Goal: Information Seeking & Learning: Check status

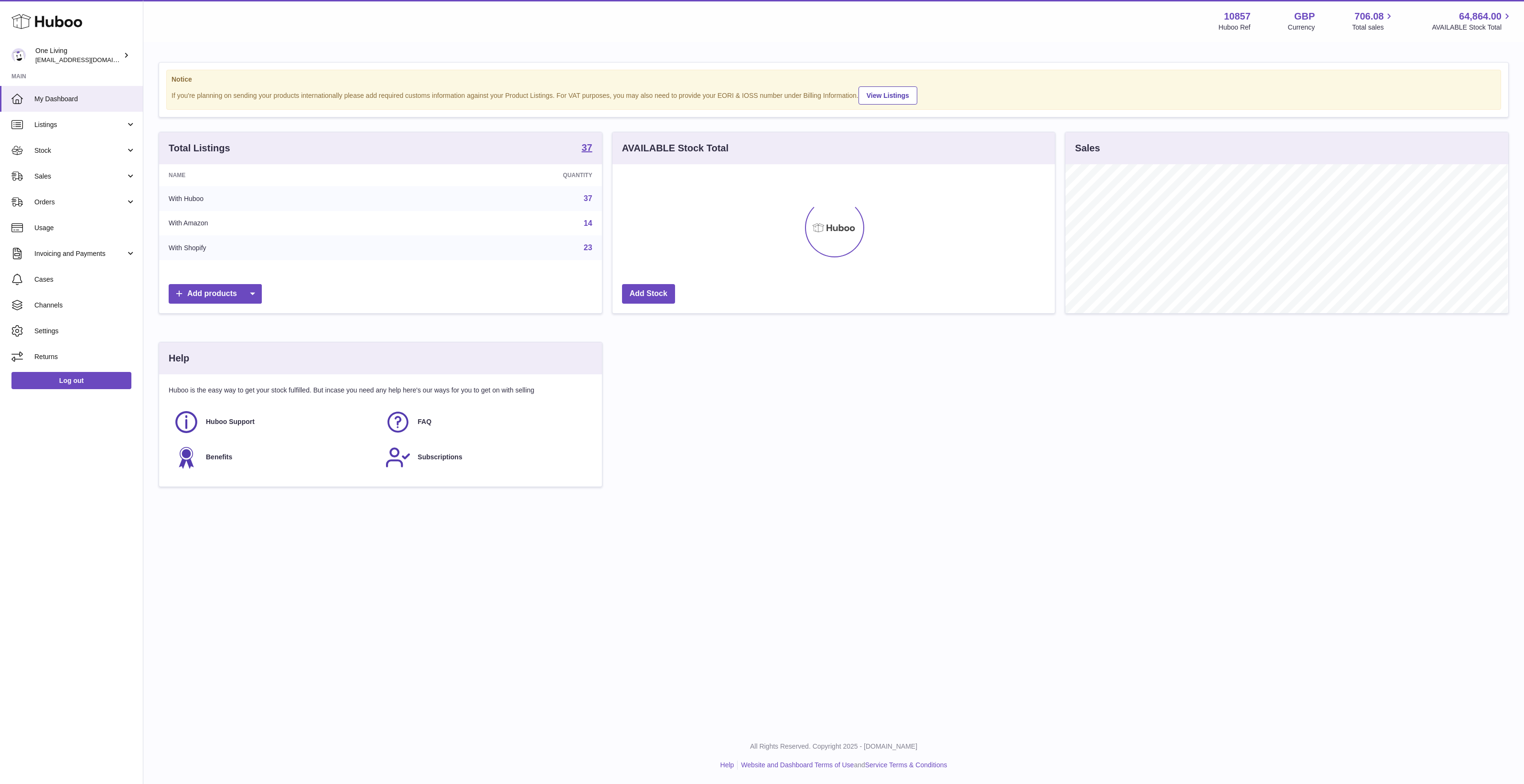
scroll to position [148, 443]
click at [78, 258] on link "Invoicing and Payments" at bounding box center [71, 254] width 143 height 26
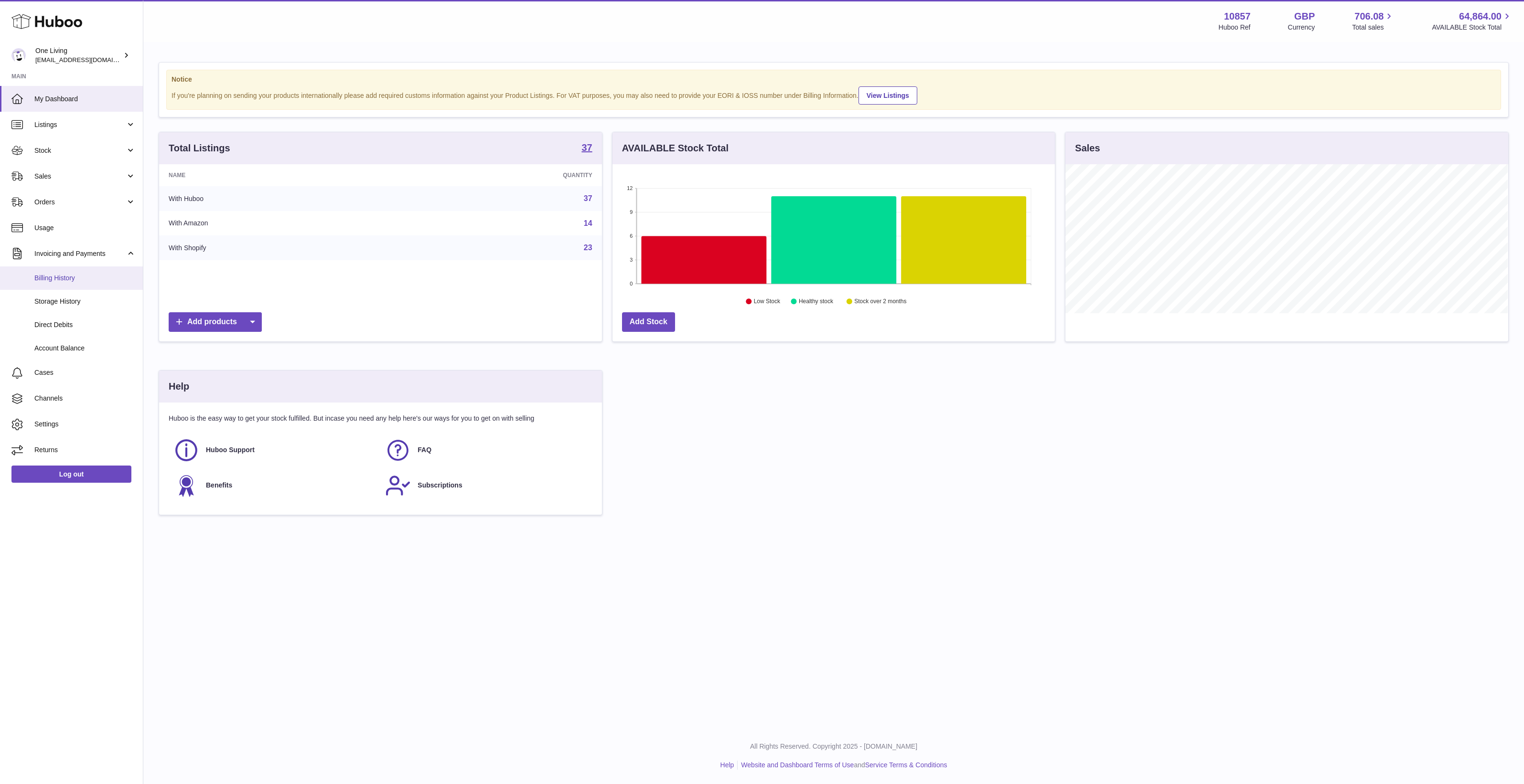
click at [79, 276] on span "Billing History" at bounding box center [85, 278] width 101 height 9
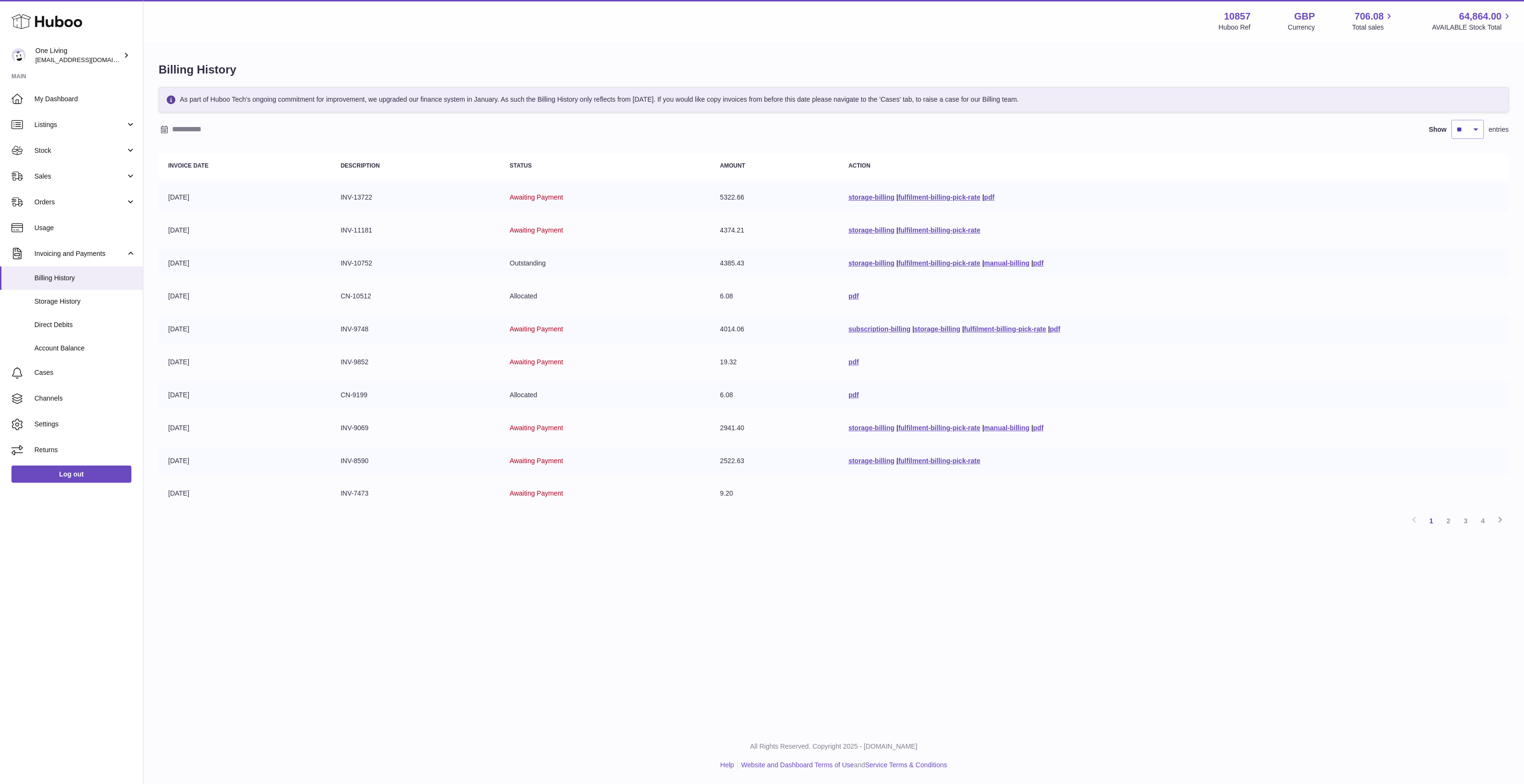
click at [751, 597] on div "Menu Huboo 10857 Huboo Ref GBP Currency 706.08 Total sales 64,864.00 AVAILABLE …" at bounding box center [834, 364] width 1381 height 728
click at [1443, 521] on link "2" at bounding box center [1448, 520] width 17 height 17
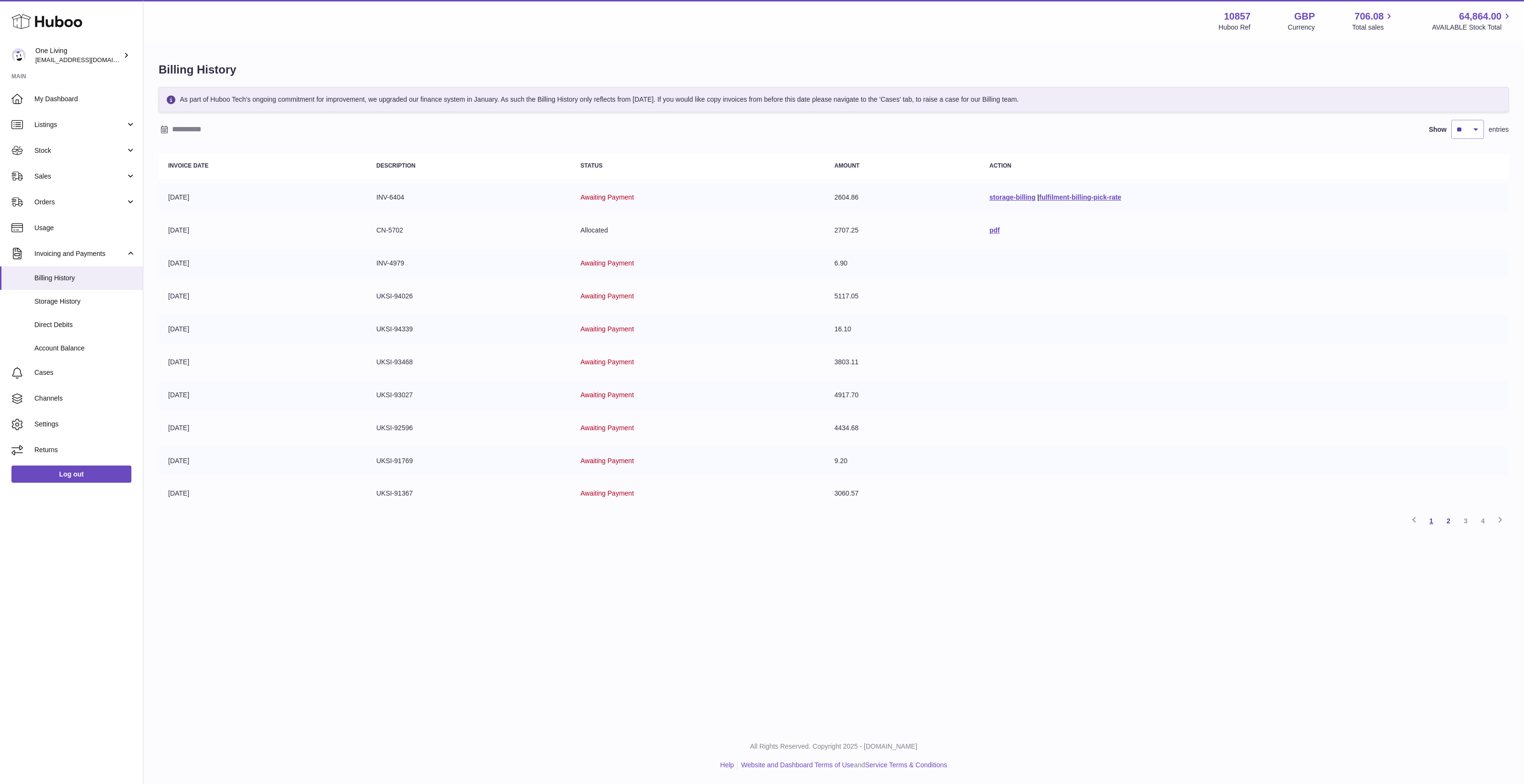
click at [1434, 526] on link "1" at bounding box center [1431, 520] width 17 height 17
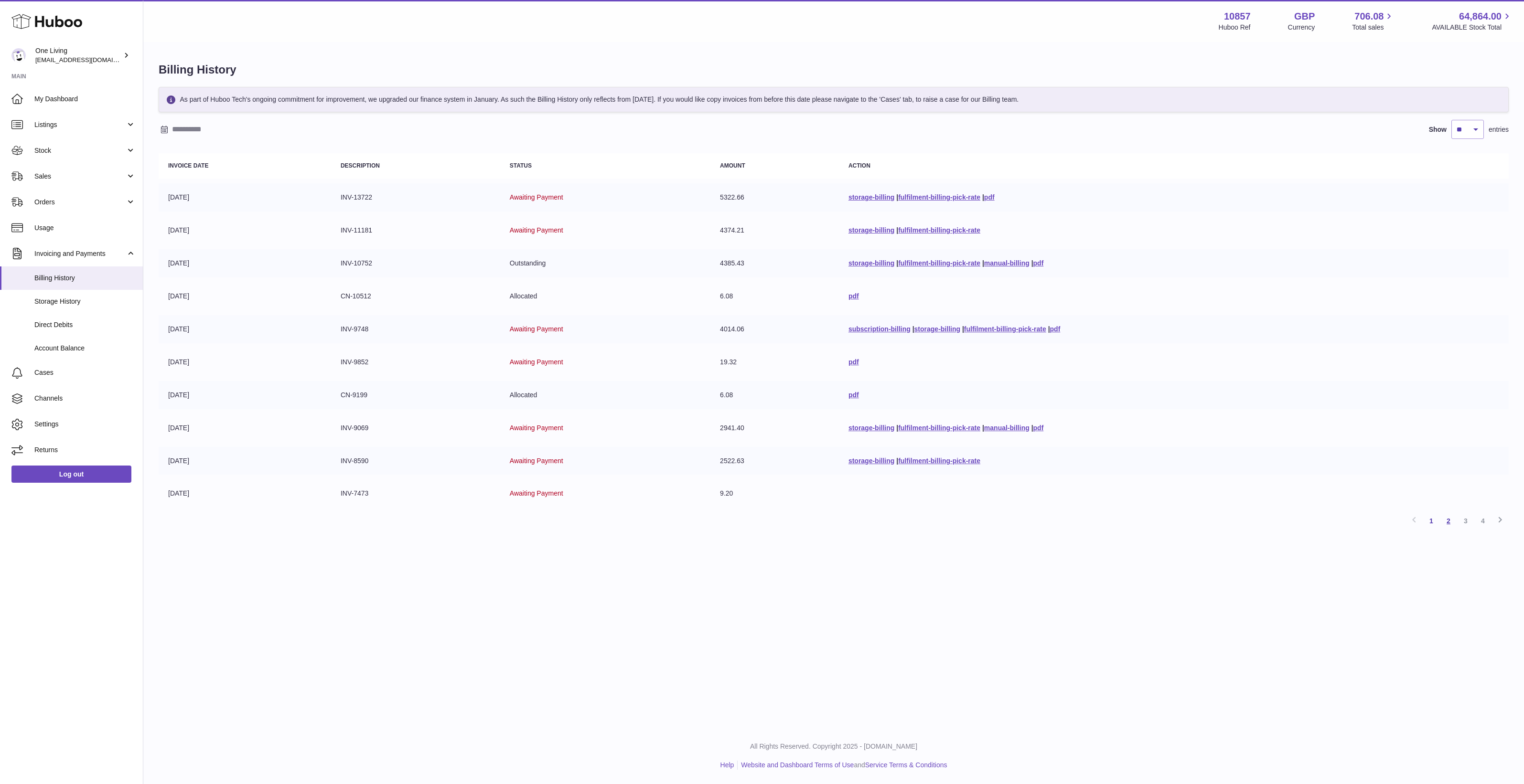
click at [1454, 523] on link "2" at bounding box center [1448, 520] width 17 height 17
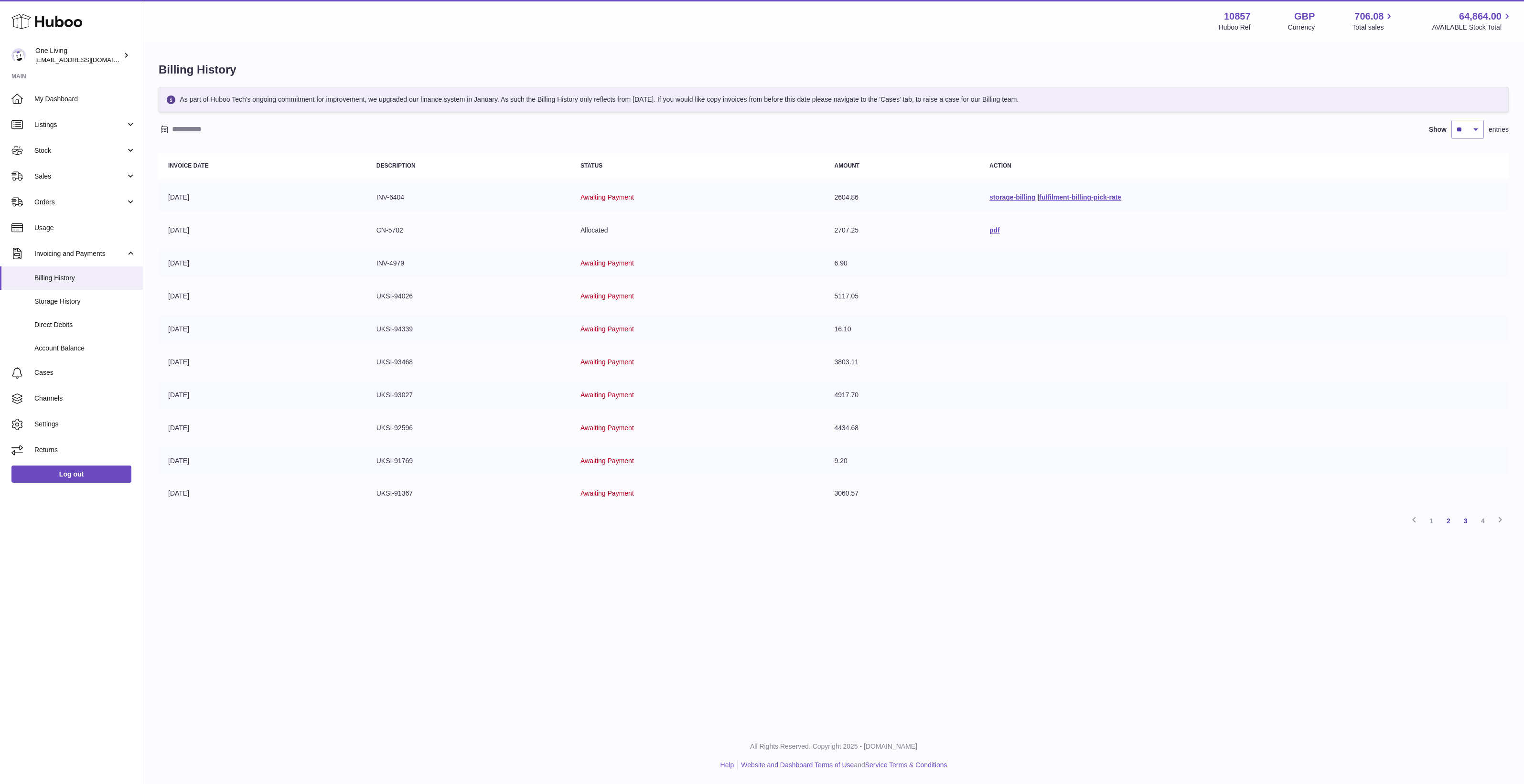
click at [1464, 523] on link "3" at bounding box center [1465, 520] width 17 height 17
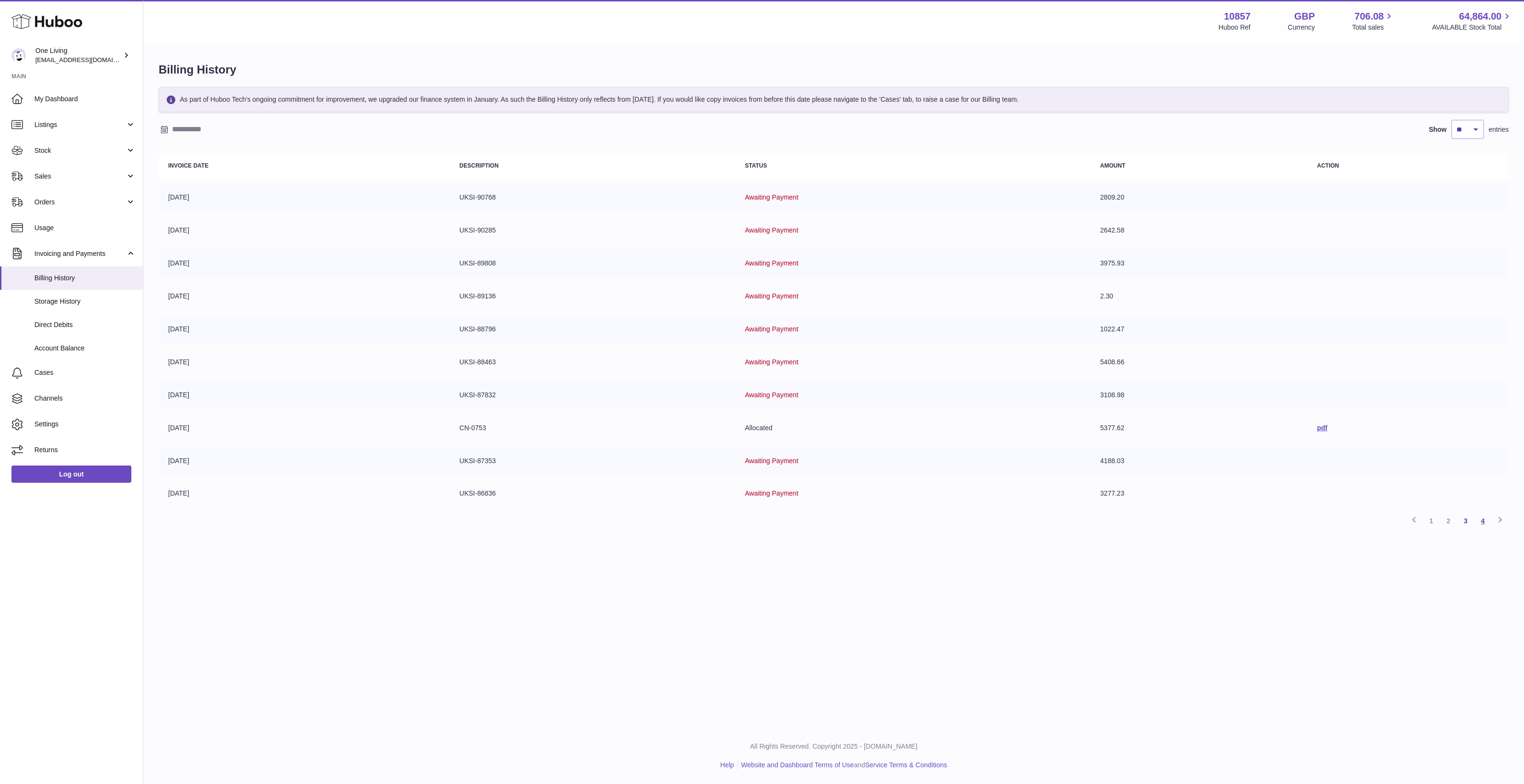
click at [1486, 522] on link "4" at bounding box center [1483, 520] width 17 height 17
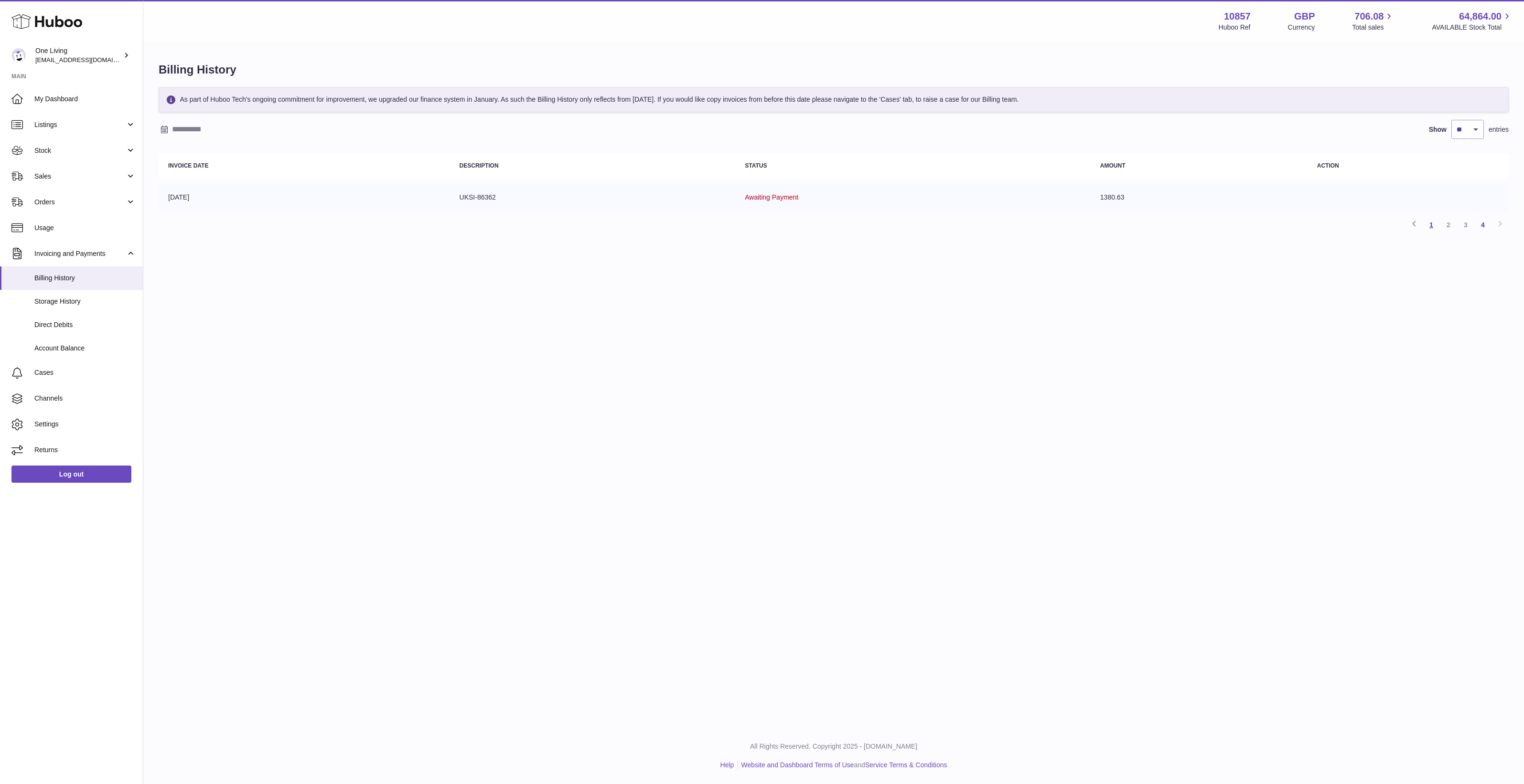
click at [1428, 225] on link "1" at bounding box center [1431, 225] width 17 height 17
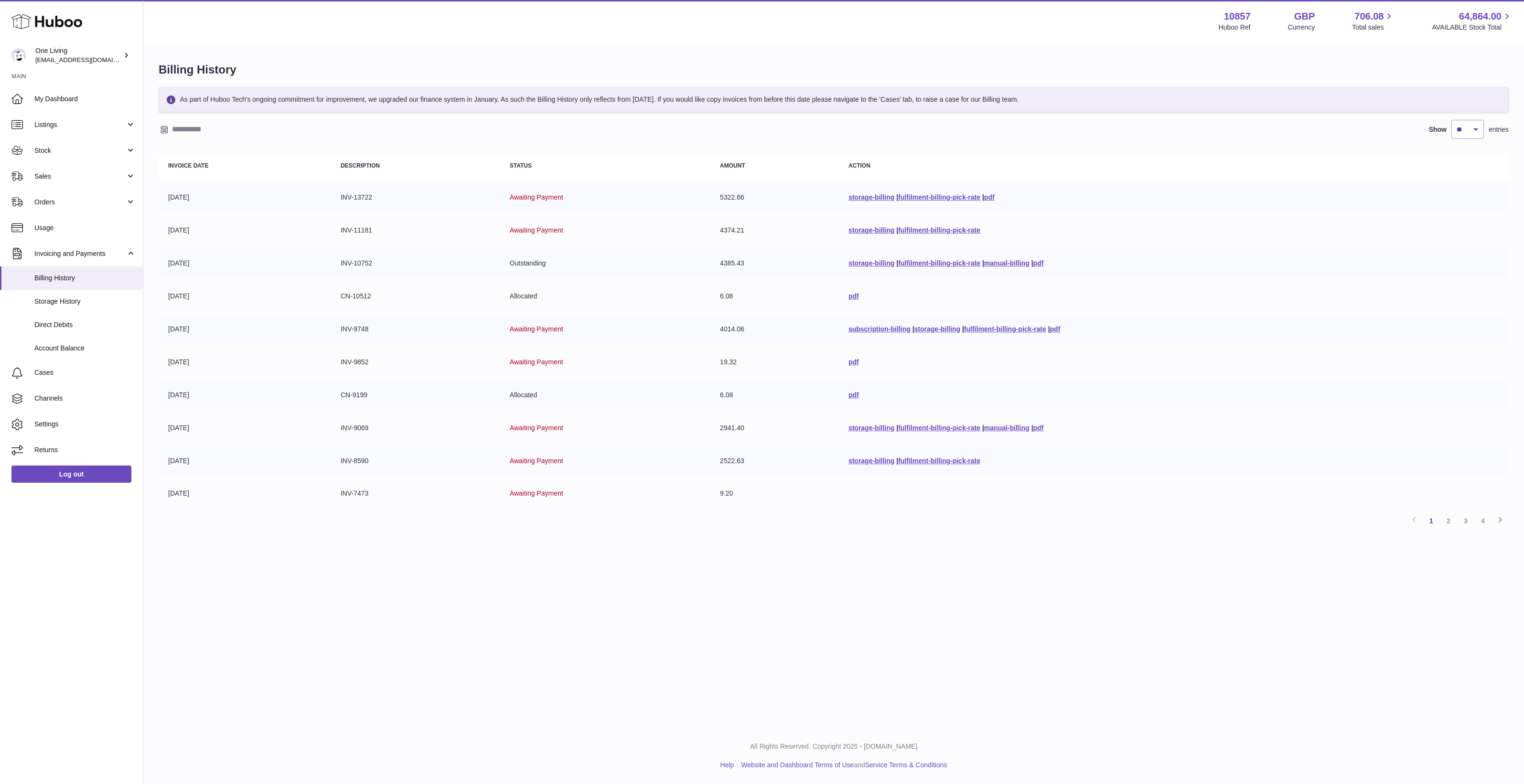
click at [887, 588] on div "Menu Huboo 10857 Huboo Ref GBP Currency 706.08 Total sales 64,864.00 AVAILABLE …" at bounding box center [834, 364] width 1381 height 728
click at [484, 602] on div "Menu Huboo 10857 Huboo Ref GBP Currency 706.08 Total sales 64,864.00 AVAILABLE …" at bounding box center [834, 364] width 1381 height 728
click at [557, 495] on td "Awaiting Payment" at bounding box center [605, 494] width 210 height 28
click at [1458, 128] on select "** ** ** ***" at bounding box center [1467, 129] width 33 height 19
select select "***"
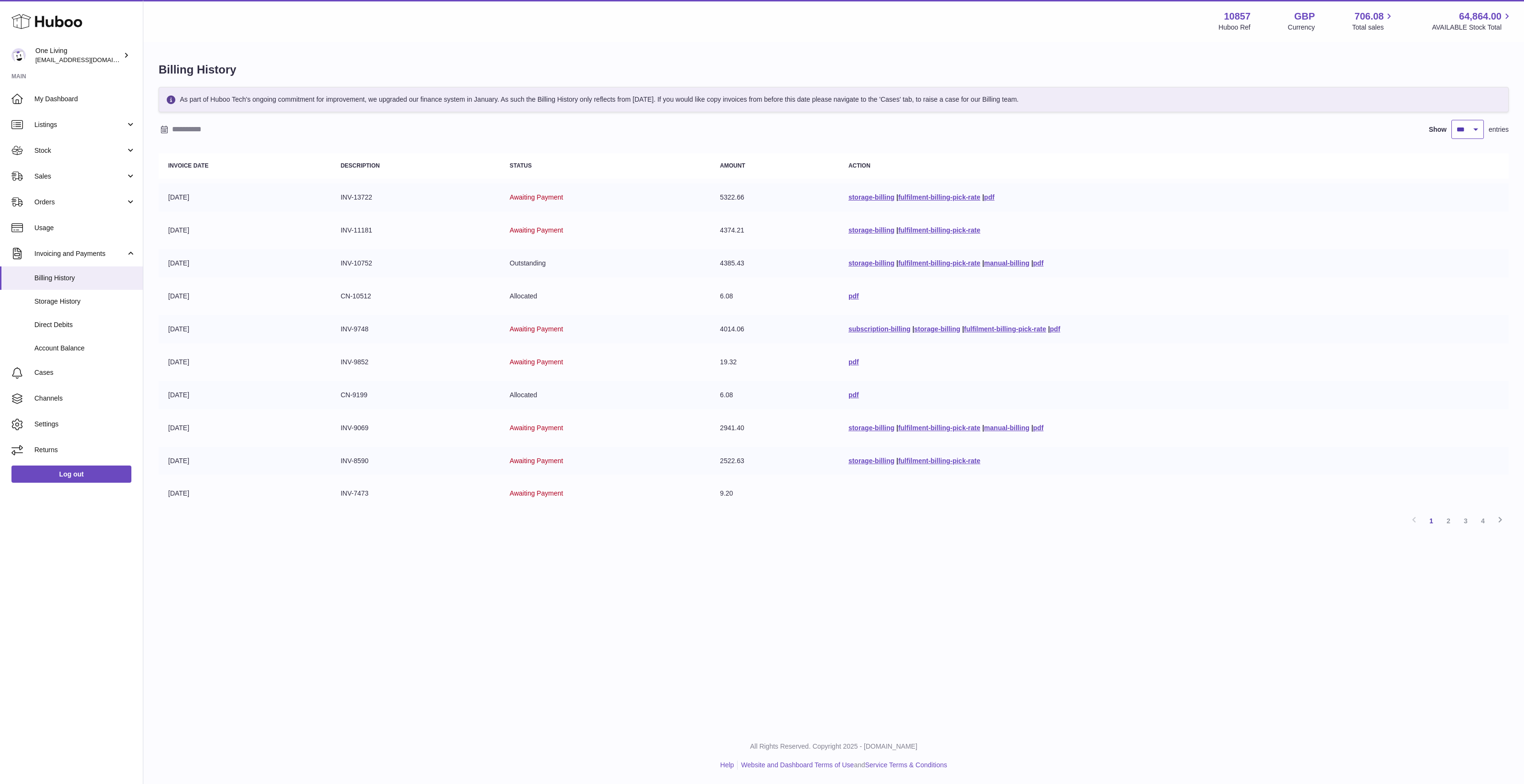
click at [1451, 120] on select "** ** ** ***" at bounding box center [1467, 129] width 33 height 19
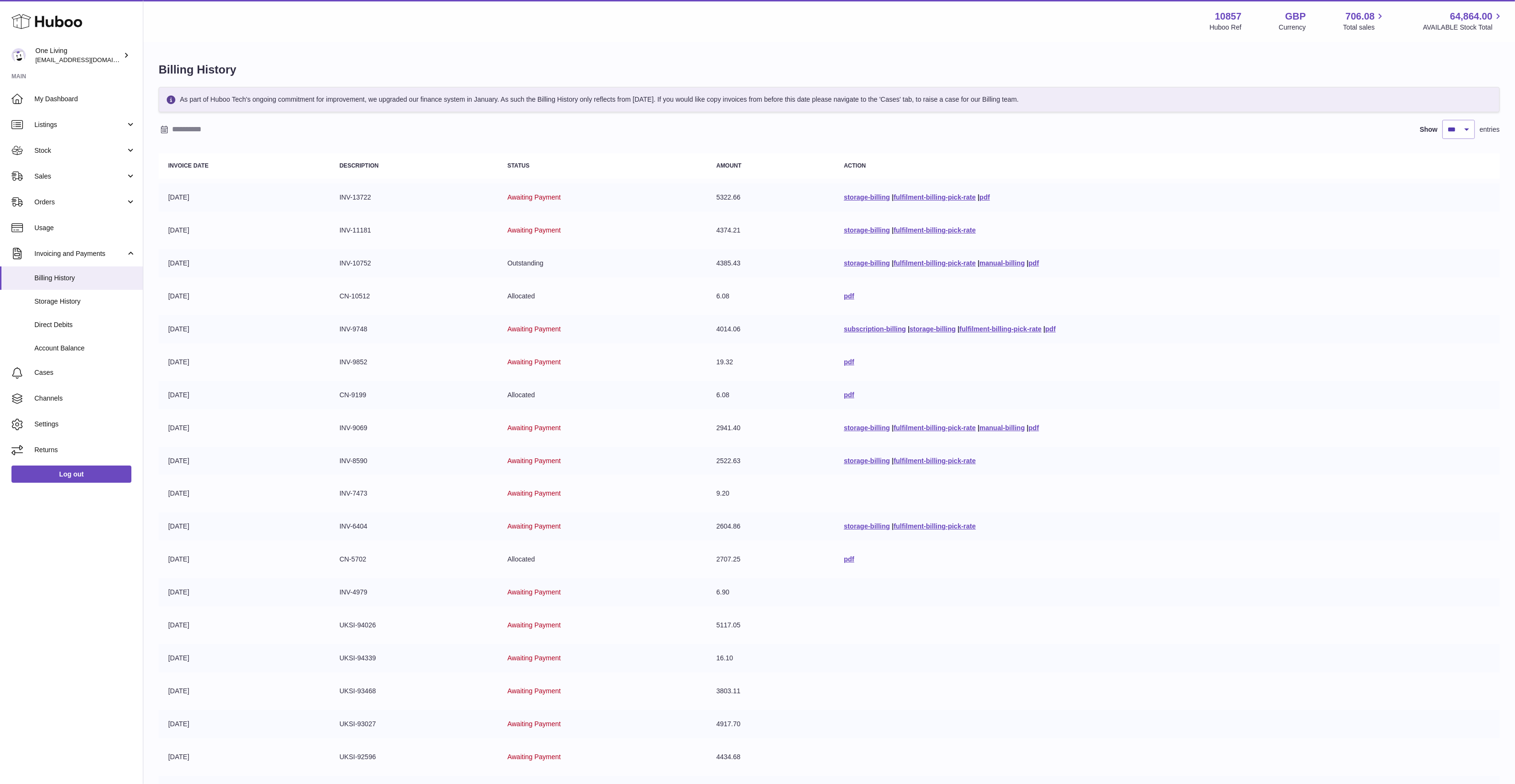
click at [237, 270] on td "[DATE]" at bounding box center [244, 264] width 172 height 28
